Goal: Task Accomplishment & Management: Complete application form

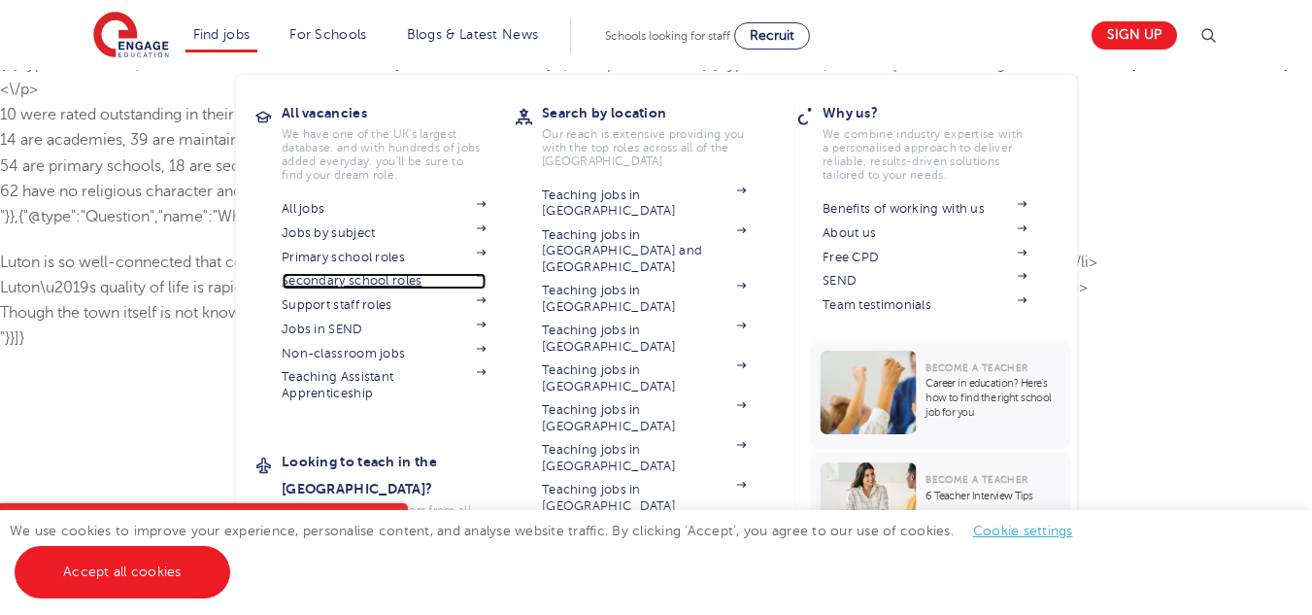
click at [368, 280] on link "Secondary school roles" at bounding box center [384, 281] width 204 height 16
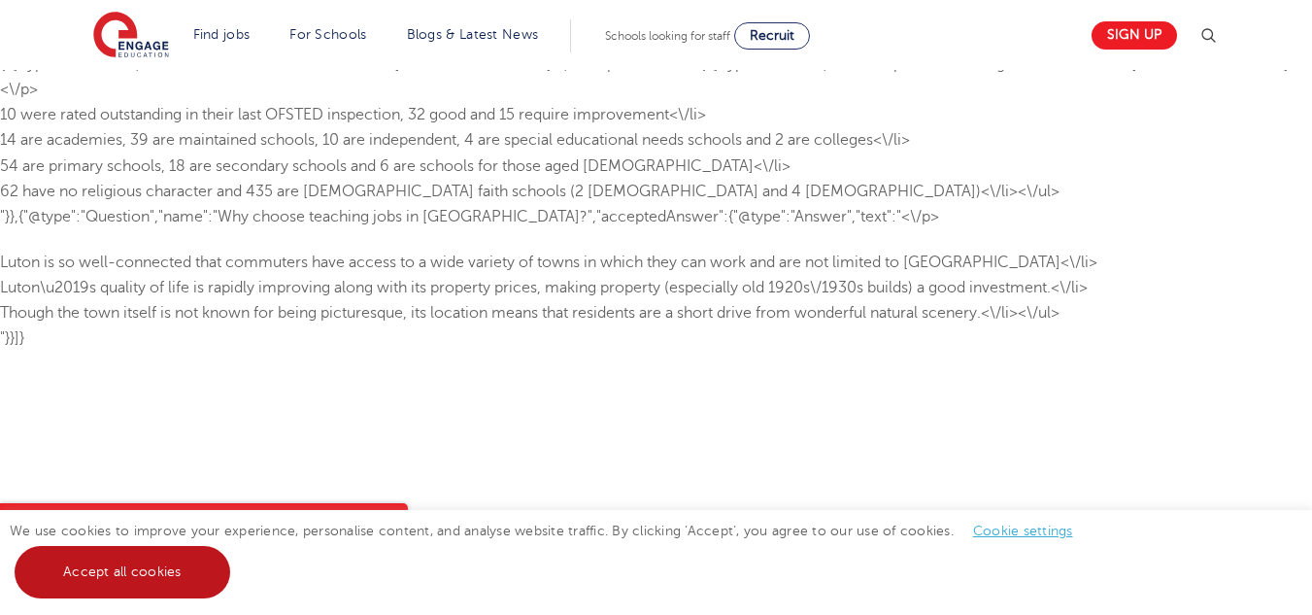
click at [202, 569] on link "Accept all cookies" at bounding box center [123, 572] width 216 height 52
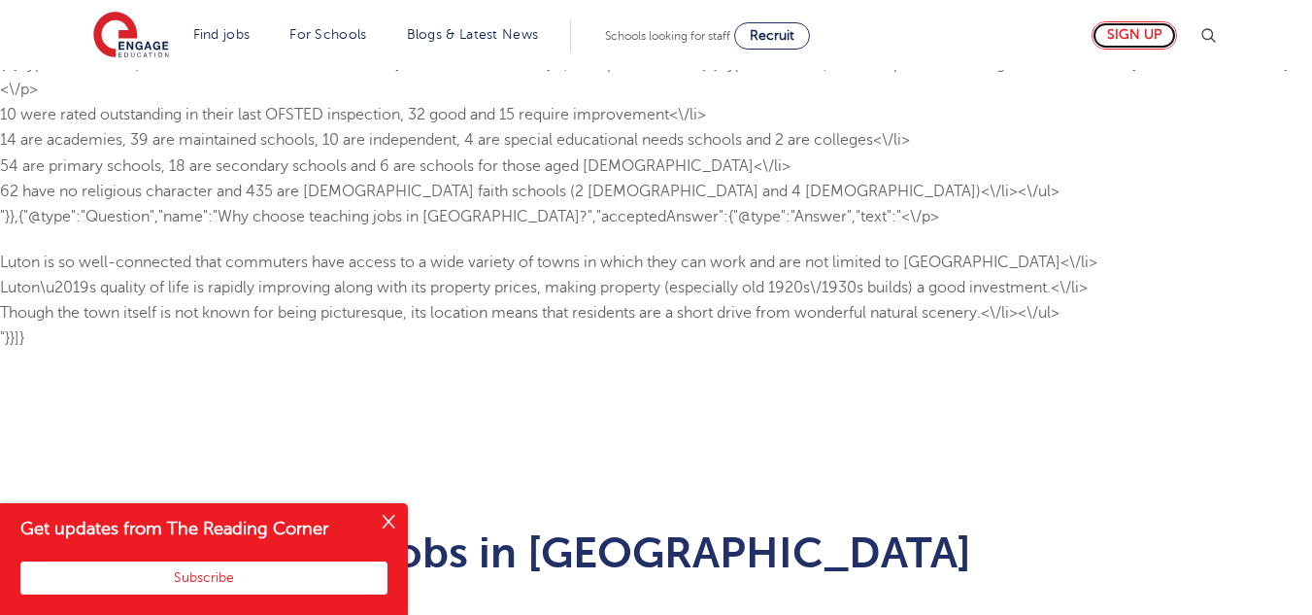
click at [1135, 39] on link "Sign up" at bounding box center [1134, 35] width 85 height 28
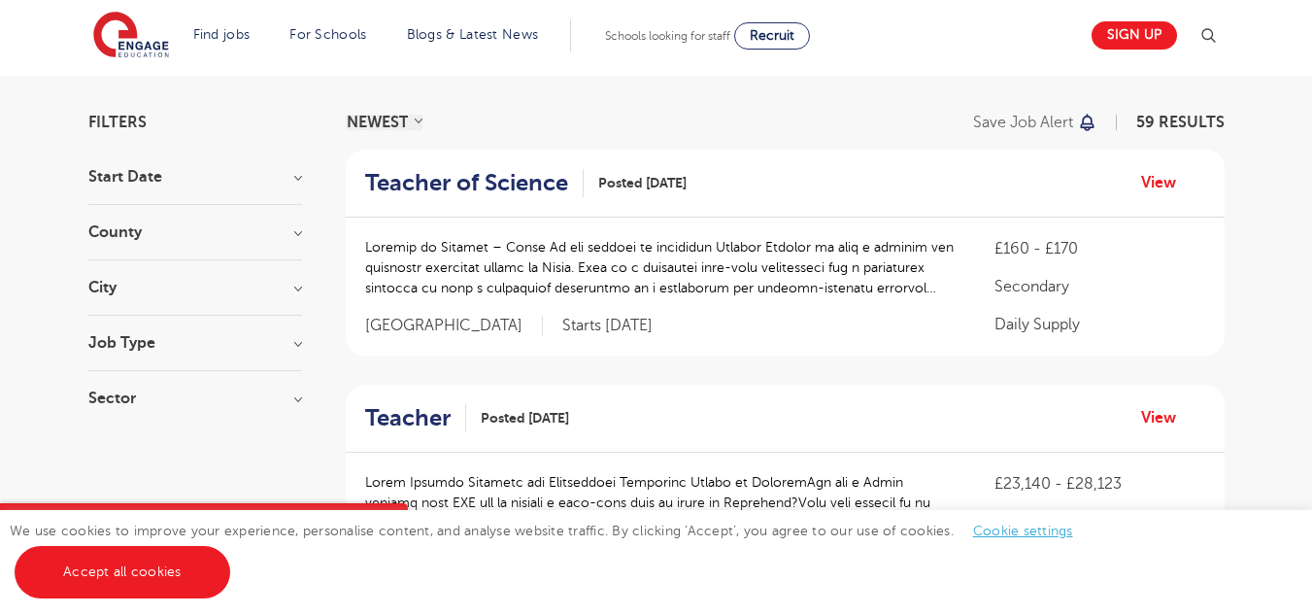
scroll to position [115, 0]
click at [285, 289] on h3 "City" at bounding box center [195, 290] width 214 height 16
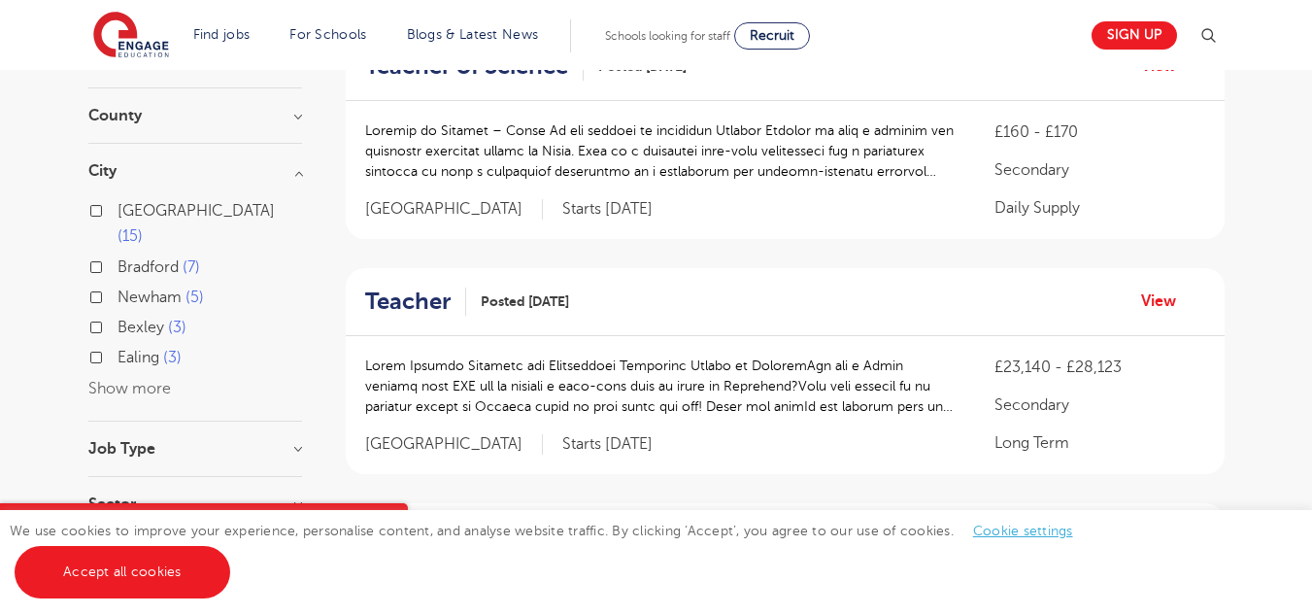
scroll to position [0, 0]
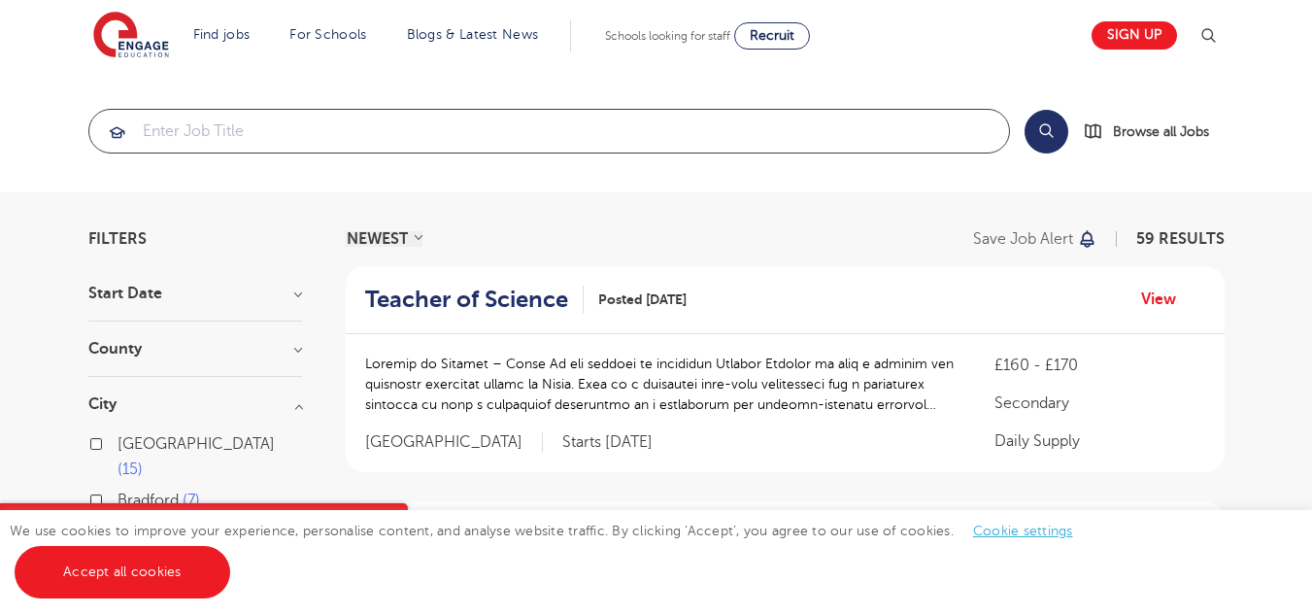
click at [306, 123] on input "search" at bounding box center [549, 131] width 920 height 43
click at [1143, 132] on span "Browse all Jobs" at bounding box center [1161, 131] width 96 height 22
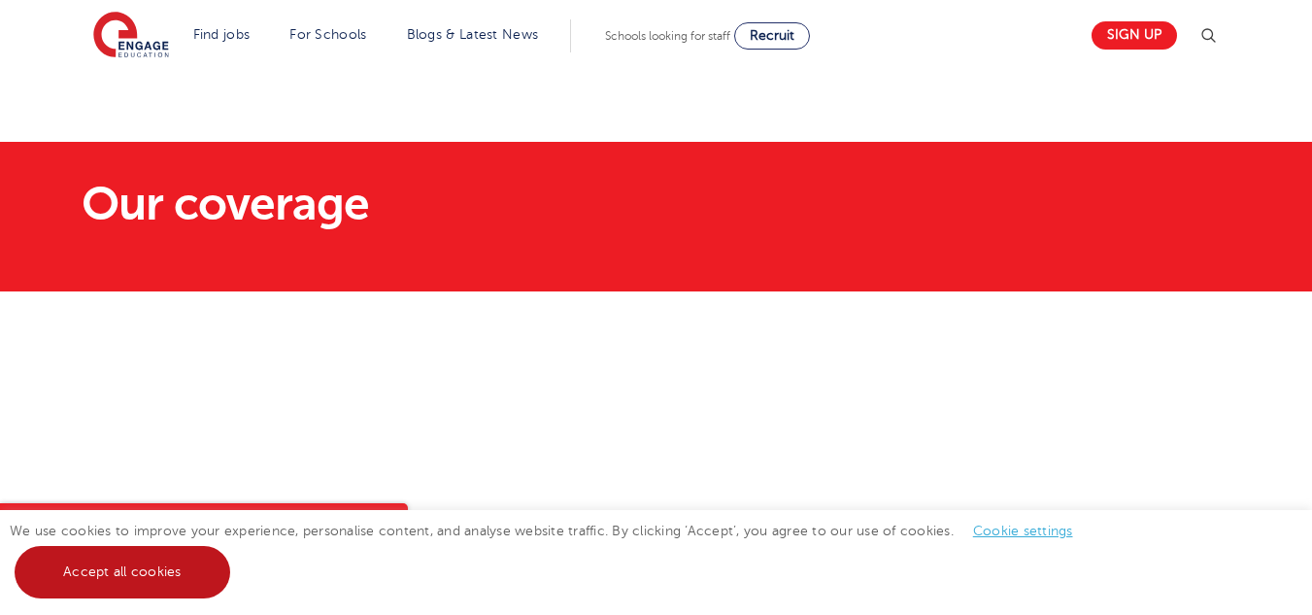
click at [158, 566] on link "Accept all cookies" at bounding box center [123, 572] width 216 height 52
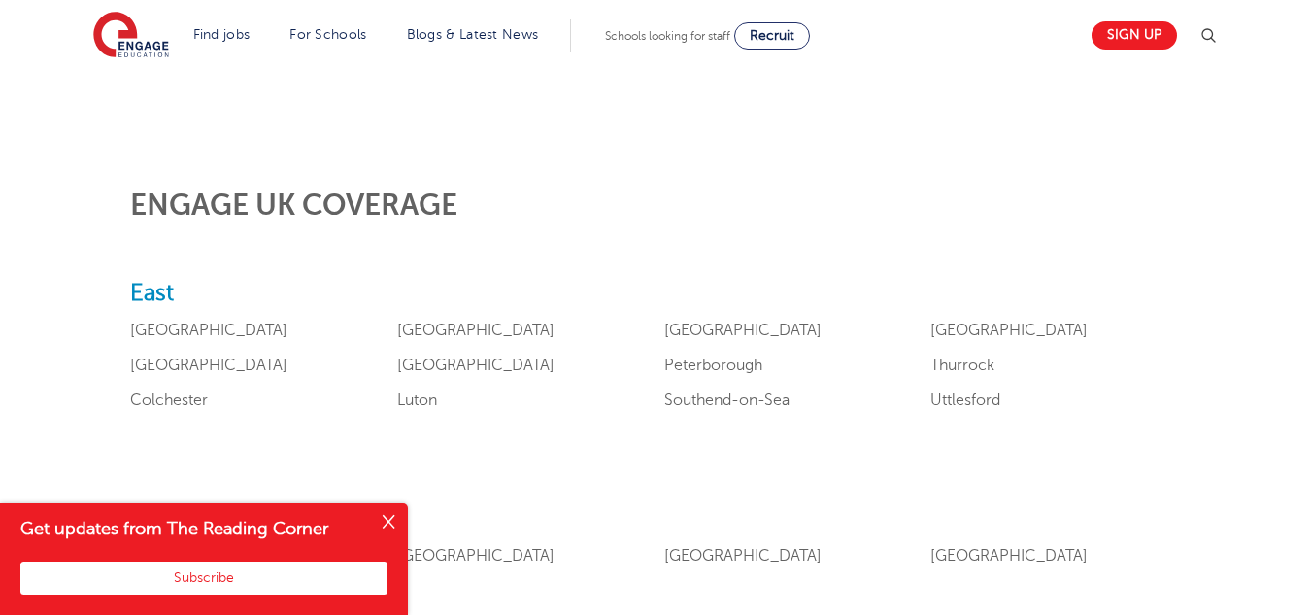
scroll to position [696, 0]
click at [390, 513] on button "Close" at bounding box center [388, 522] width 39 height 39
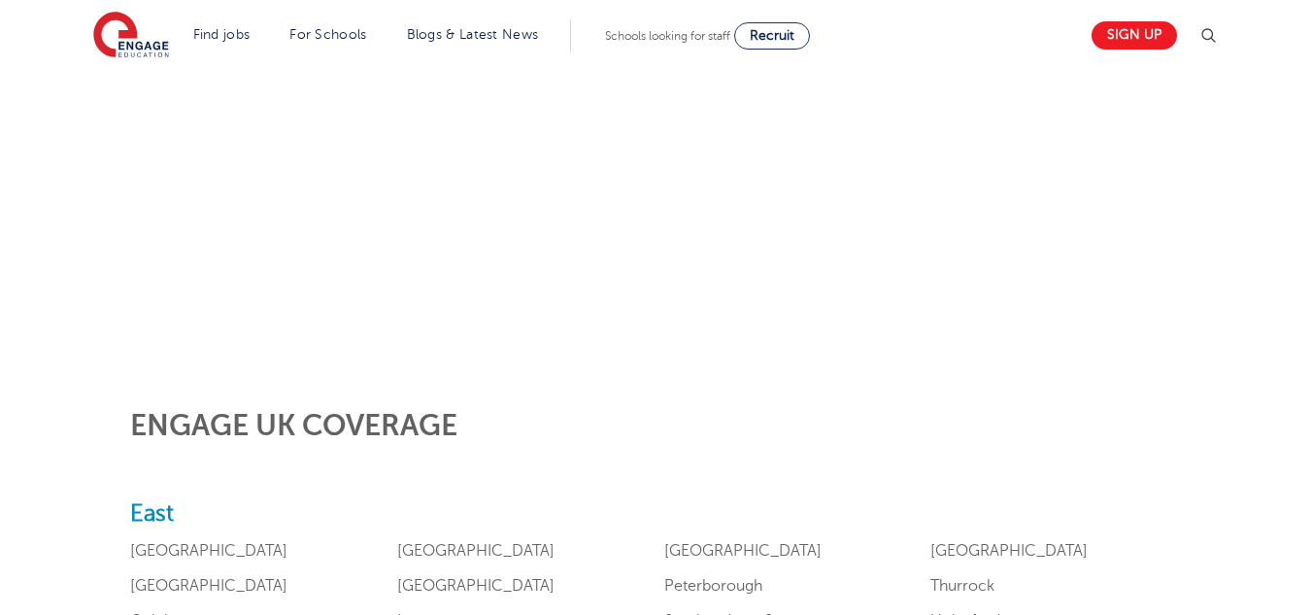
scroll to position [474, 0]
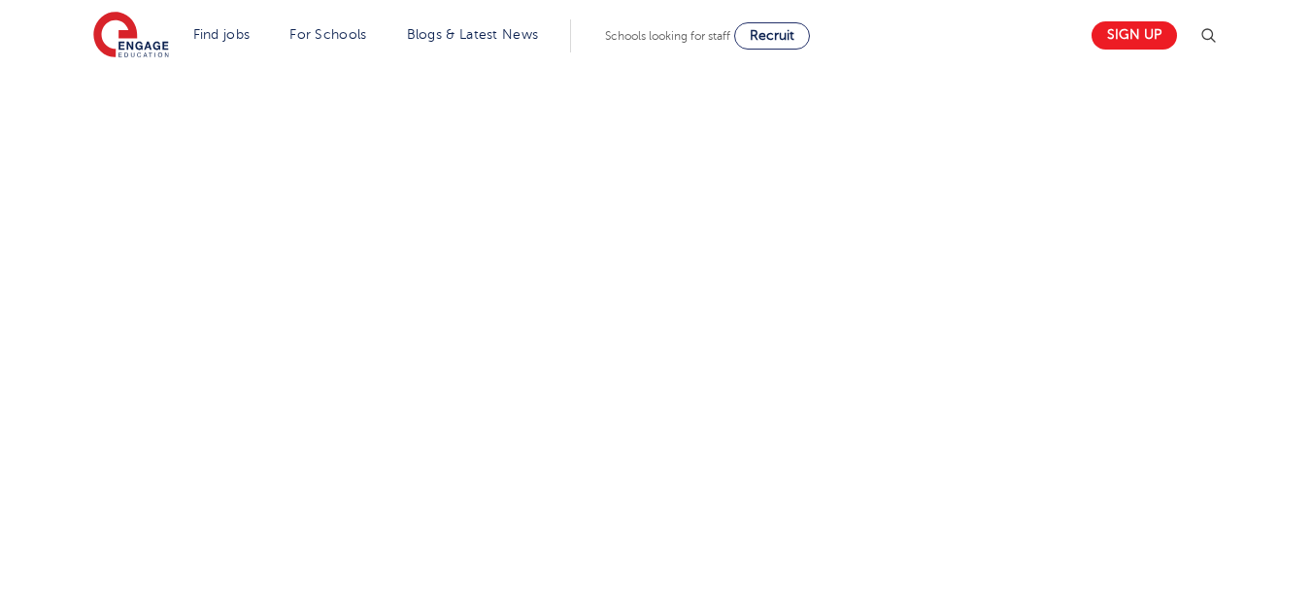
scroll to position [660, 0]
click at [974, 453] on div "Let us know more about you!" at bounding box center [656, 518] width 1178 height 1026
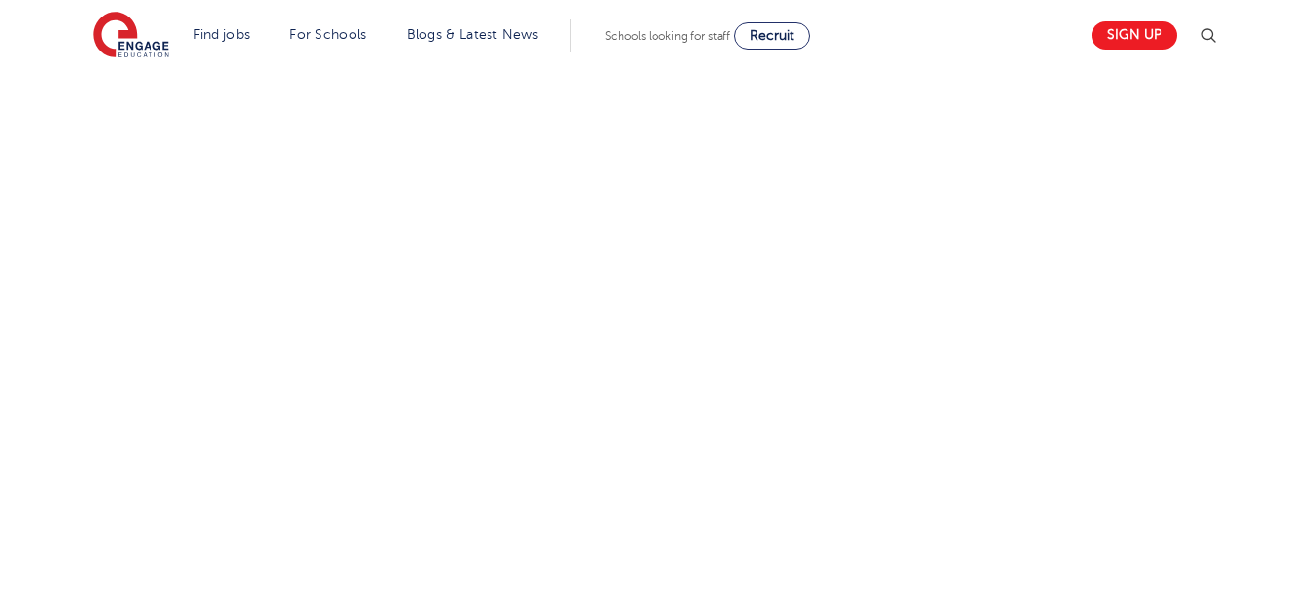
click at [911, 309] on div "Let us know more about you!" at bounding box center [656, 370] width 1178 height 845
click at [930, 325] on div "Let us know more about you!" at bounding box center [656, 299] width 1178 height 872
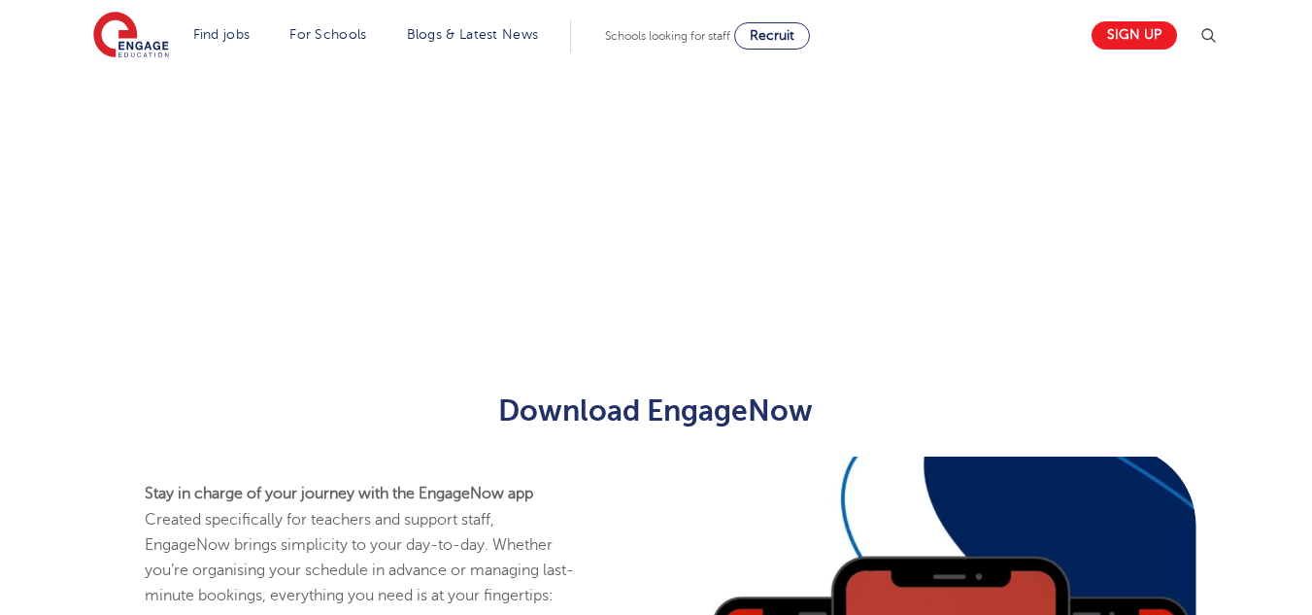
scroll to position [0, 0]
